Goal: Entertainment & Leisure: Consume media (video, audio)

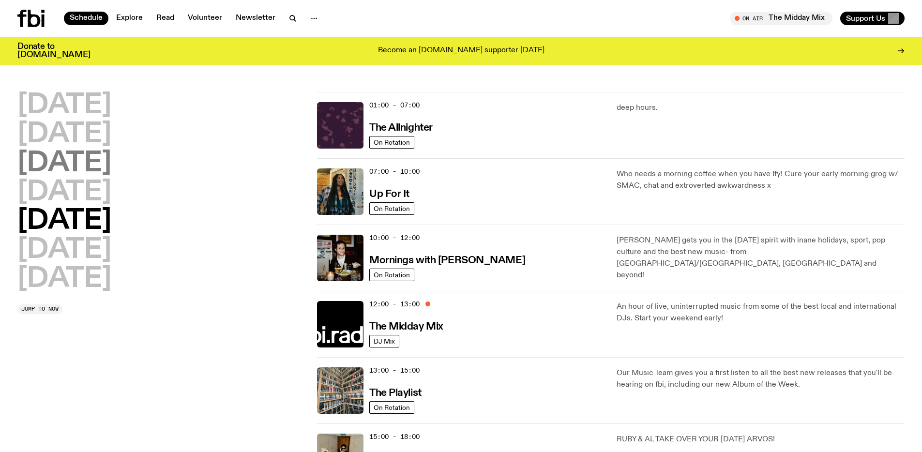
click at [72, 169] on h2 "[DATE]" at bounding box center [64, 163] width 94 height 27
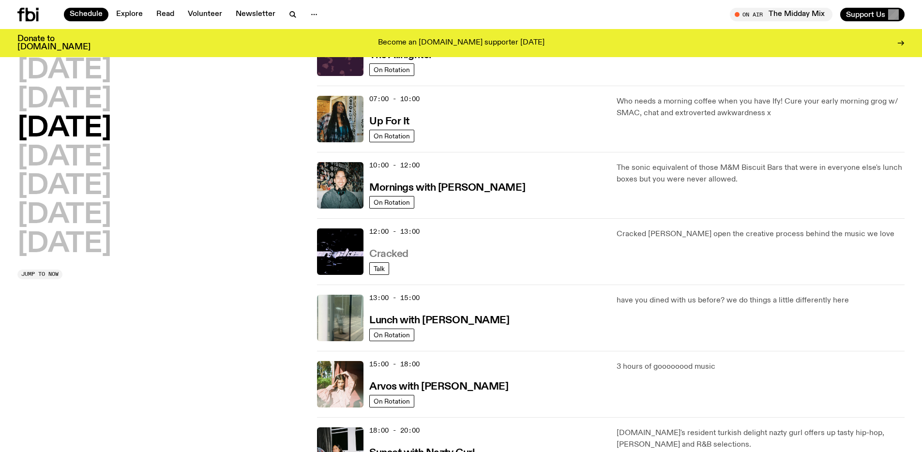
scroll to position [65, 0]
click at [393, 256] on h3 "Cracked" at bounding box center [388, 254] width 39 height 10
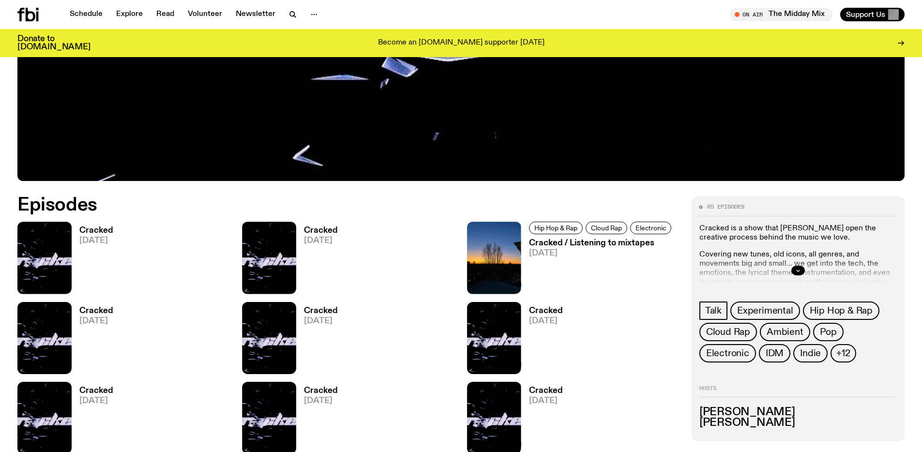
scroll to position [548, 0]
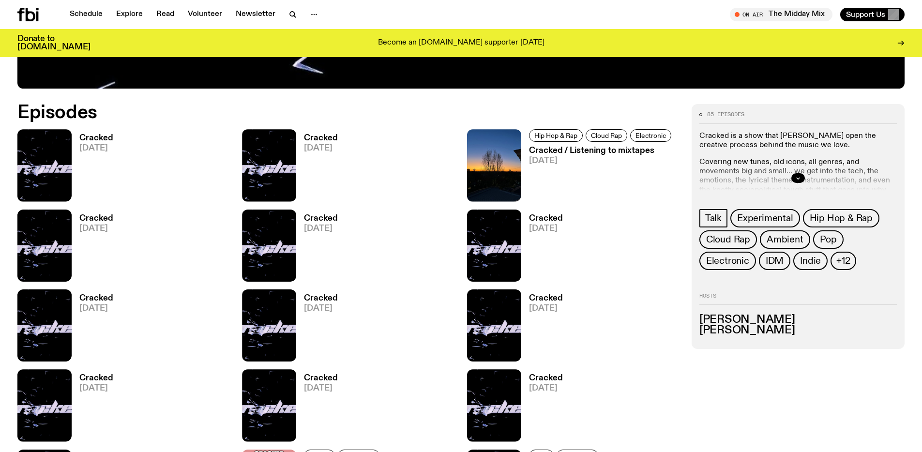
click at [310, 135] on h3 "Cracked" at bounding box center [321, 138] width 34 height 8
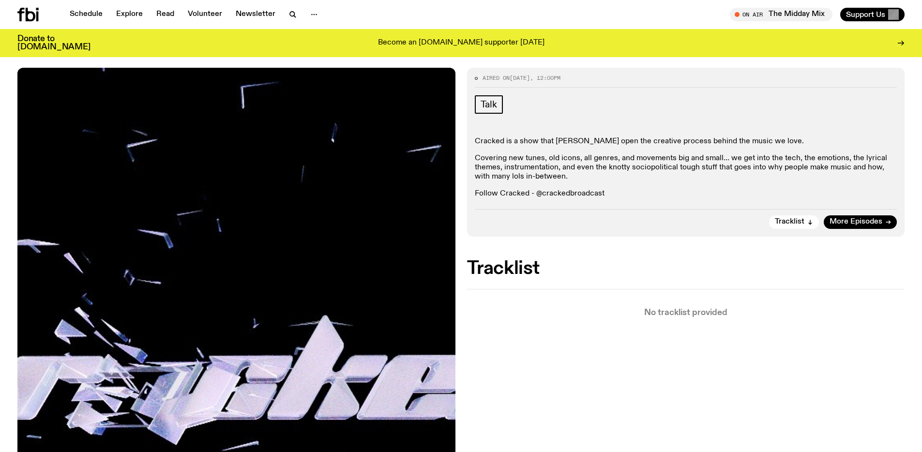
scroll to position [46, 0]
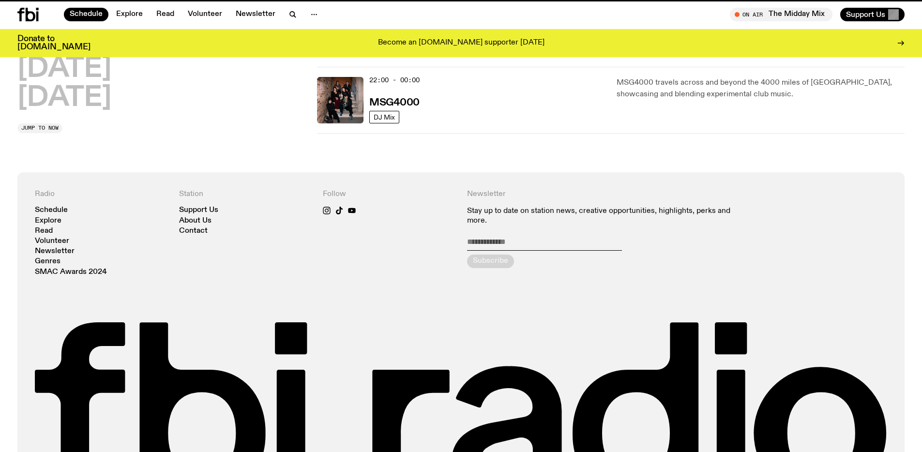
scroll to position [65, 0]
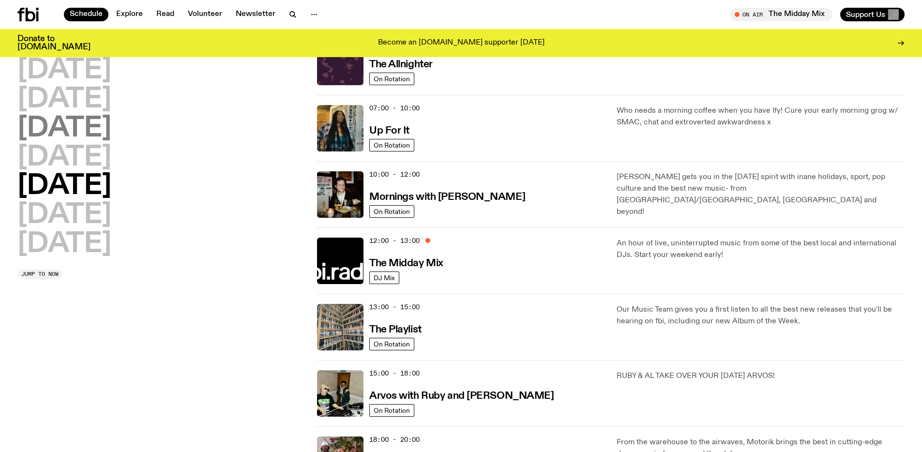
click at [105, 136] on h2 "[DATE]" at bounding box center [64, 128] width 94 height 27
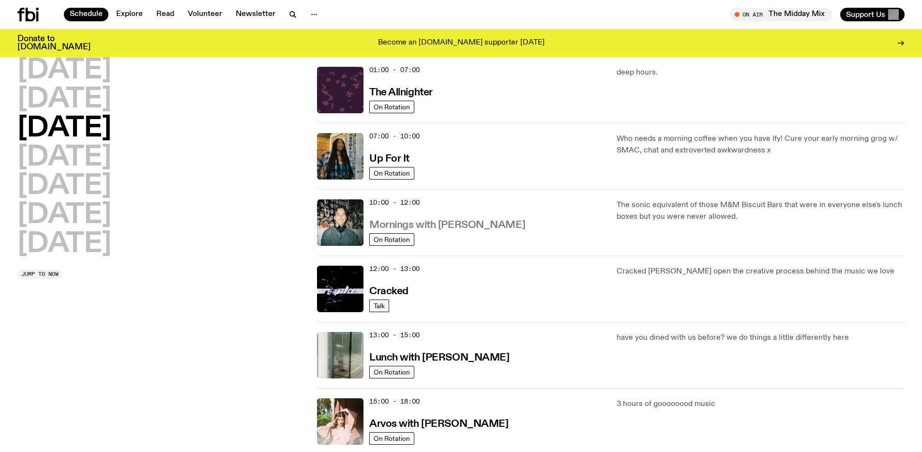
scroll to position [27, 0]
click at [432, 226] on h3 "Mornings with [PERSON_NAME]" at bounding box center [447, 226] width 156 height 10
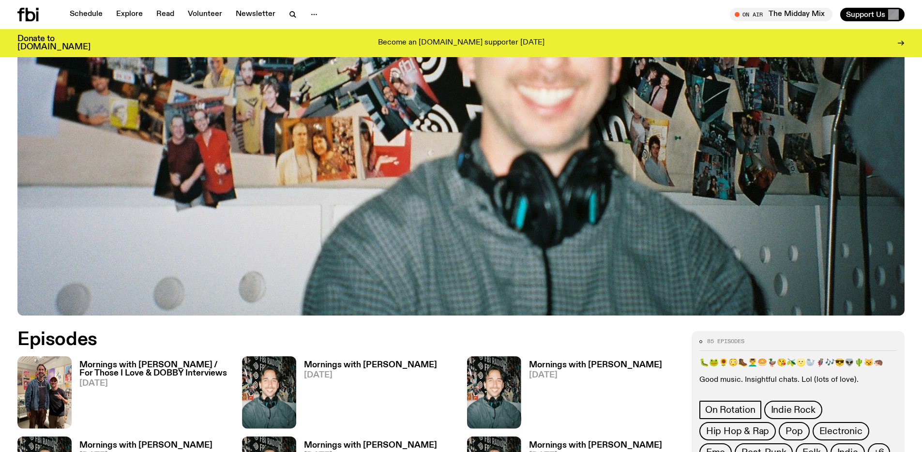
scroll to position [469, 0]
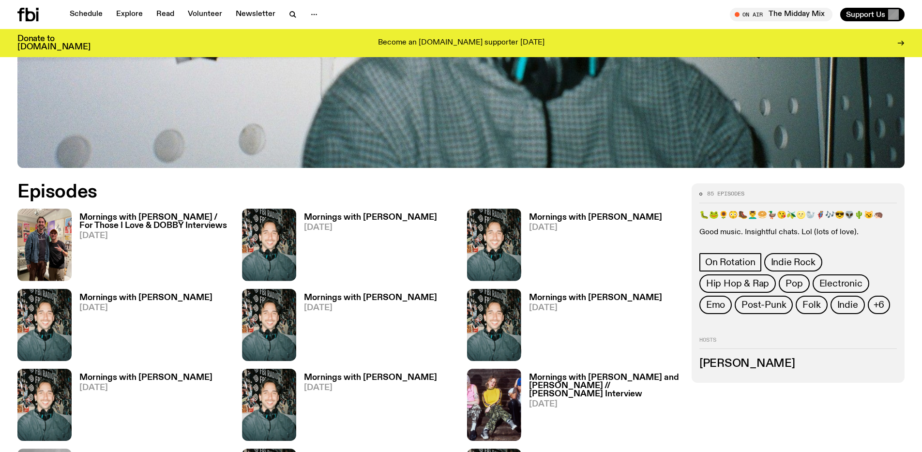
click at [373, 217] on h3 "Mornings with [PERSON_NAME]" at bounding box center [370, 218] width 133 height 8
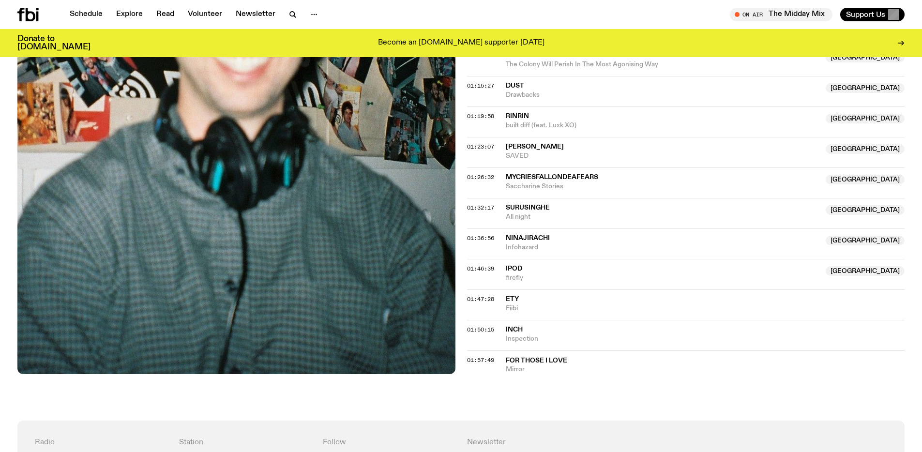
scroll to position [757, 0]
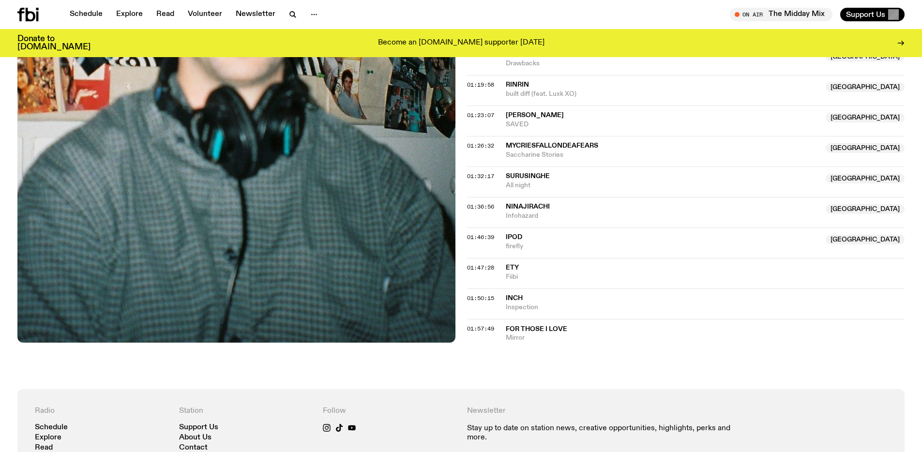
click at [633, 17] on div "On Air The Midday Mix Tune in live Support Us" at bounding box center [685, 15] width 440 height 14
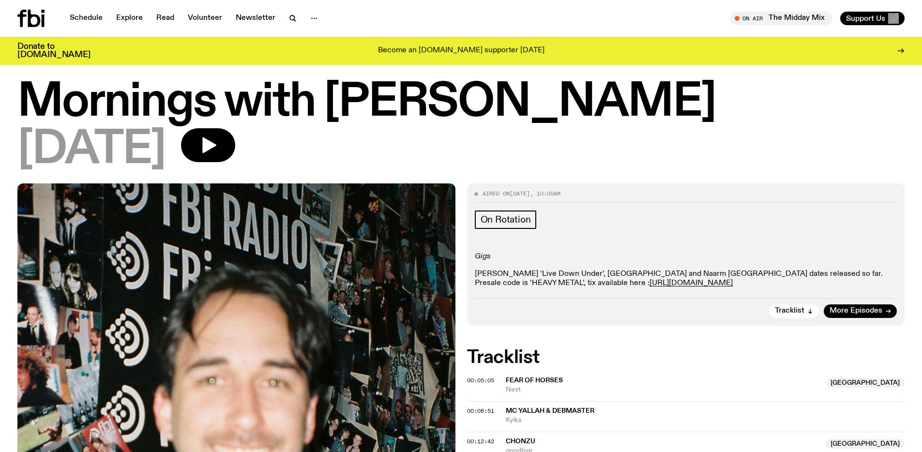
scroll to position [0, 0]
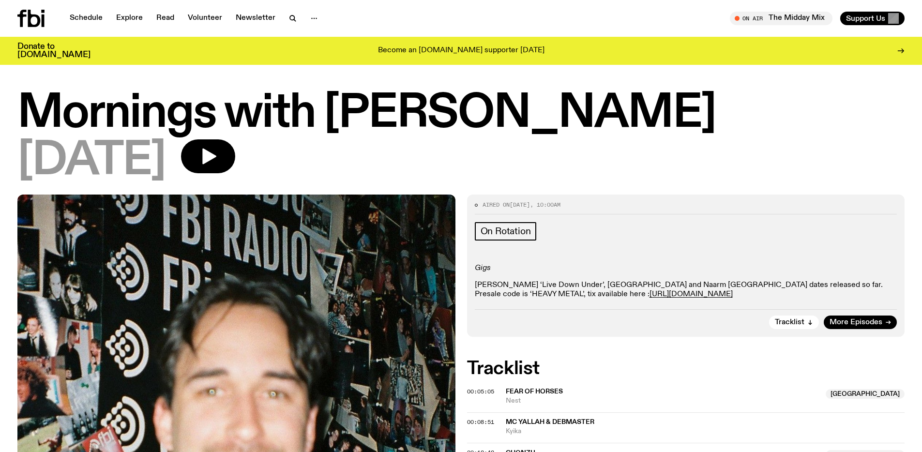
click at [858, 313] on div "Tracklist More Episodes" at bounding box center [686, 319] width 423 height 20
click at [859, 319] on span "More Episodes" at bounding box center [856, 322] width 53 height 7
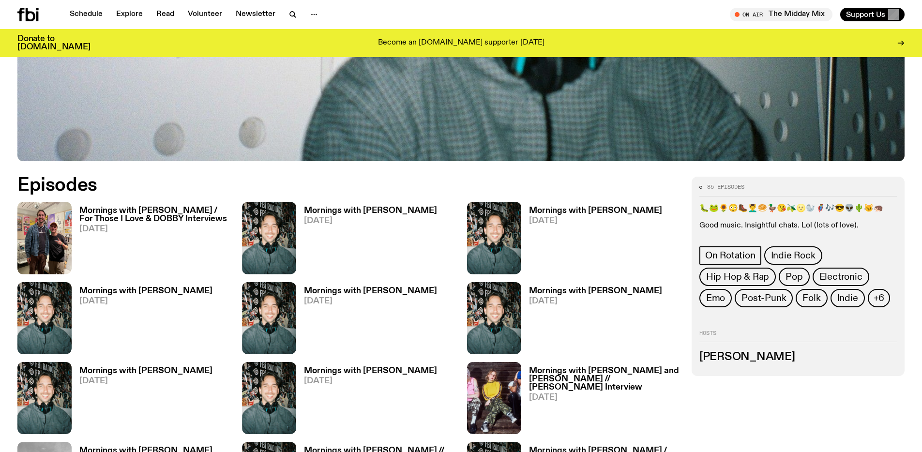
scroll to position [515, 0]
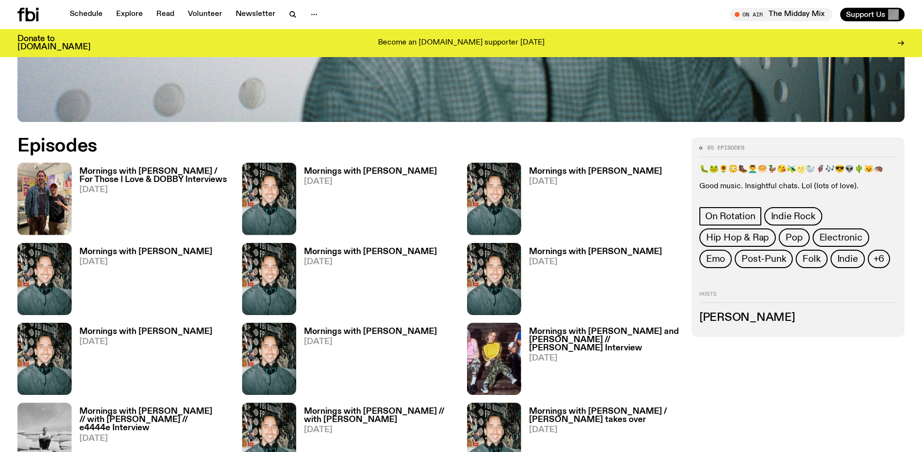
click at [163, 185] on link "Mornings with [PERSON_NAME] / For Those I Love & DOBBY Interviews [DATE]" at bounding box center [151, 201] width 159 height 67
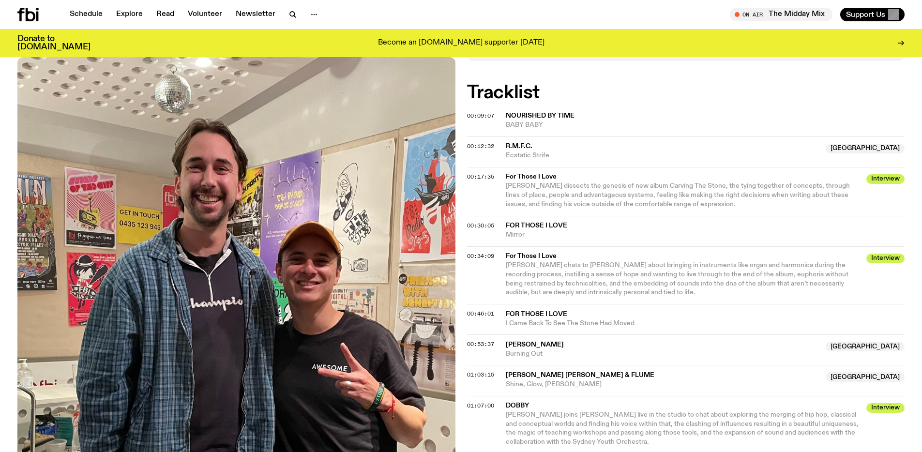
scroll to position [58, 0]
